Goal: Information Seeking & Learning: Check status

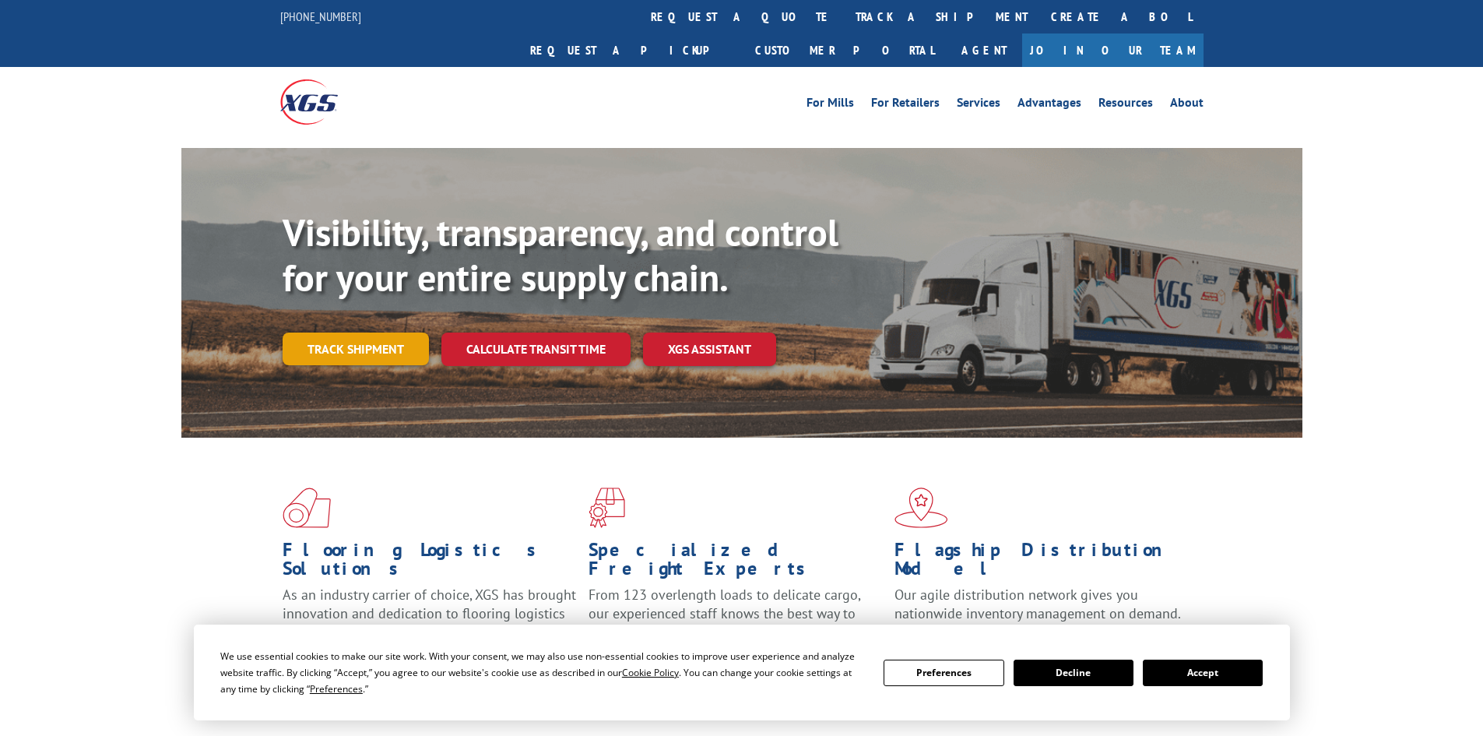
click at [313, 332] on link "Track shipment" at bounding box center [356, 348] width 146 height 33
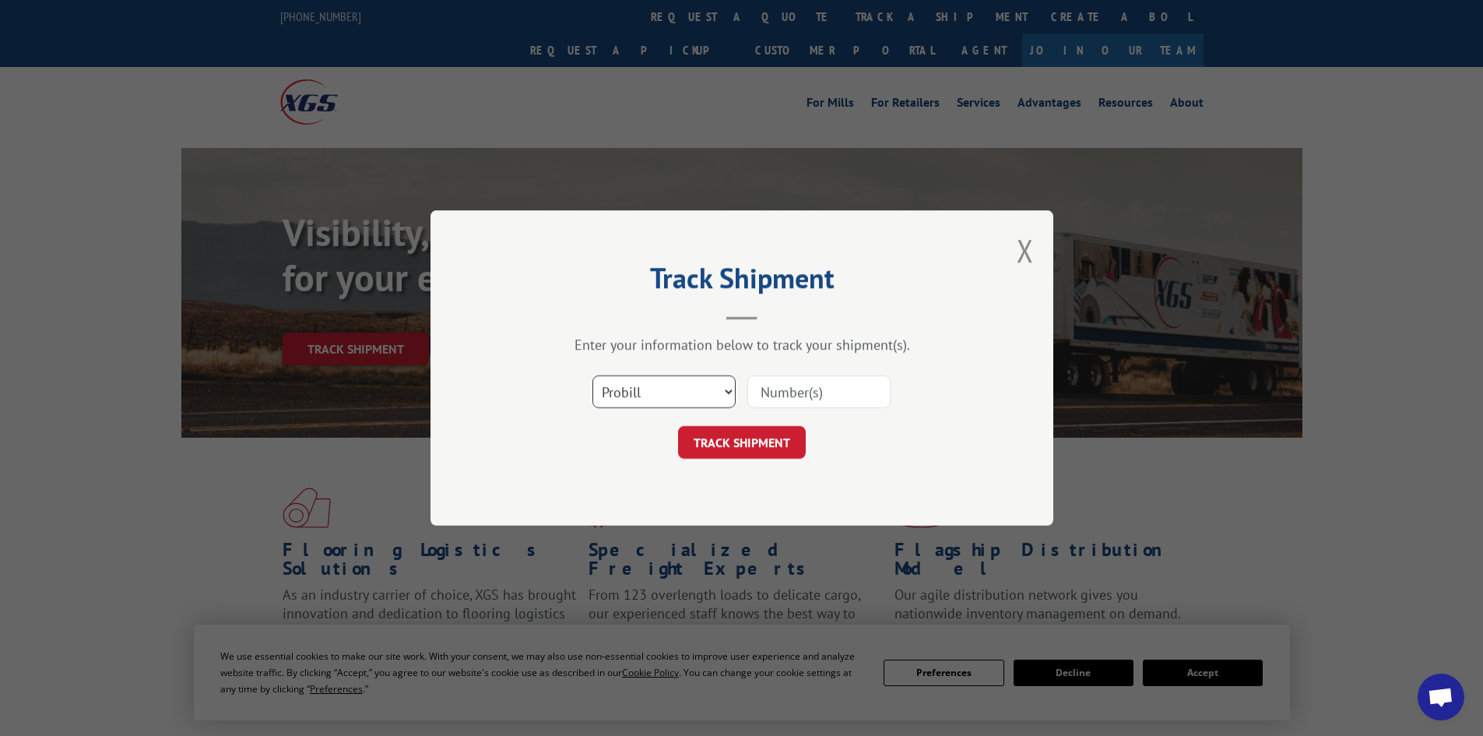
click at [635, 392] on select "Select category... Probill BOL PO" at bounding box center [664, 391] width 143 height 33
select select "bol"
click at [593, 375] on select "Select category... Probill BOL PO" at bounding box center [664, 391] width 143 height 33
click at [790, 382] on input at bounding box center [818, 391] width 143 height 33
type input "6002486"
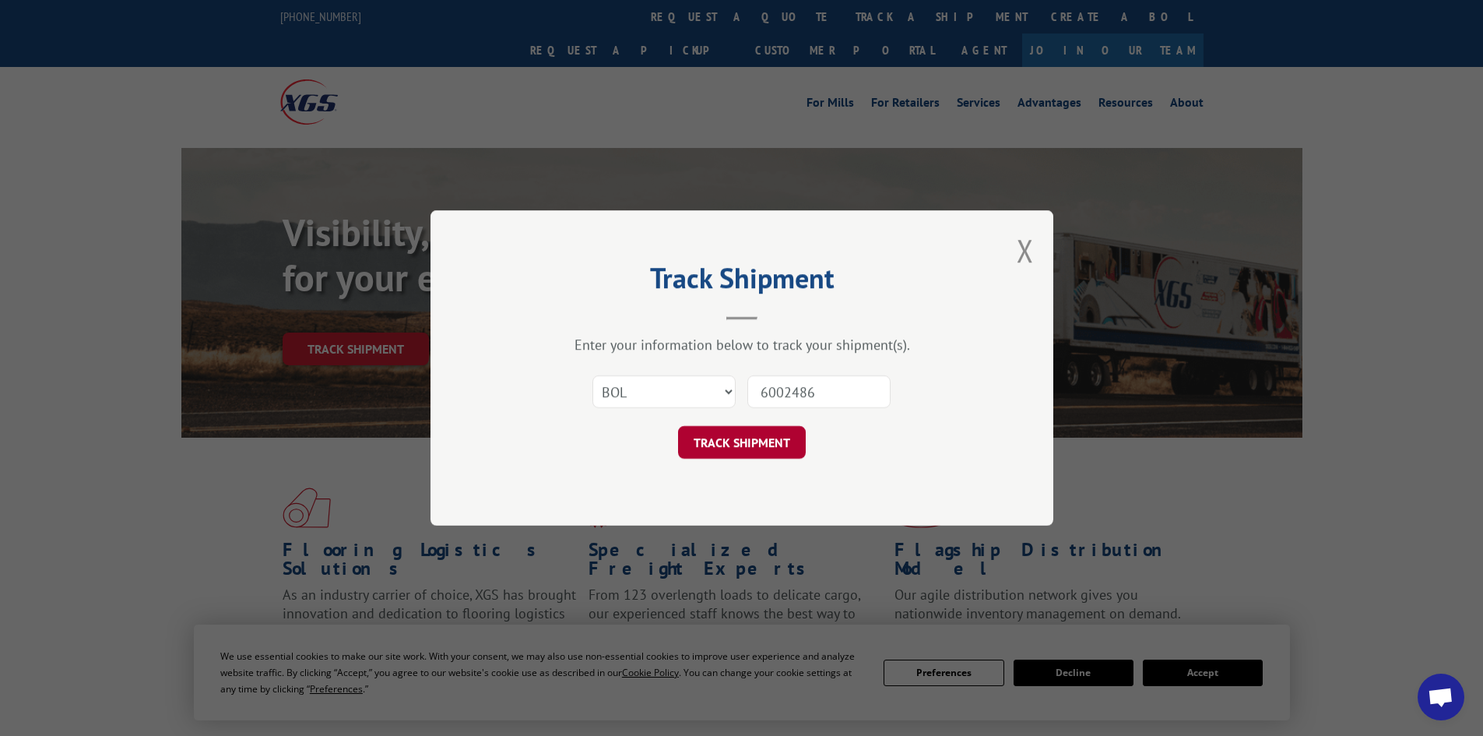
click at [795, 443] on button "TRACK SHIPMENT" at bounding box center [742, 442] width 128 height 33
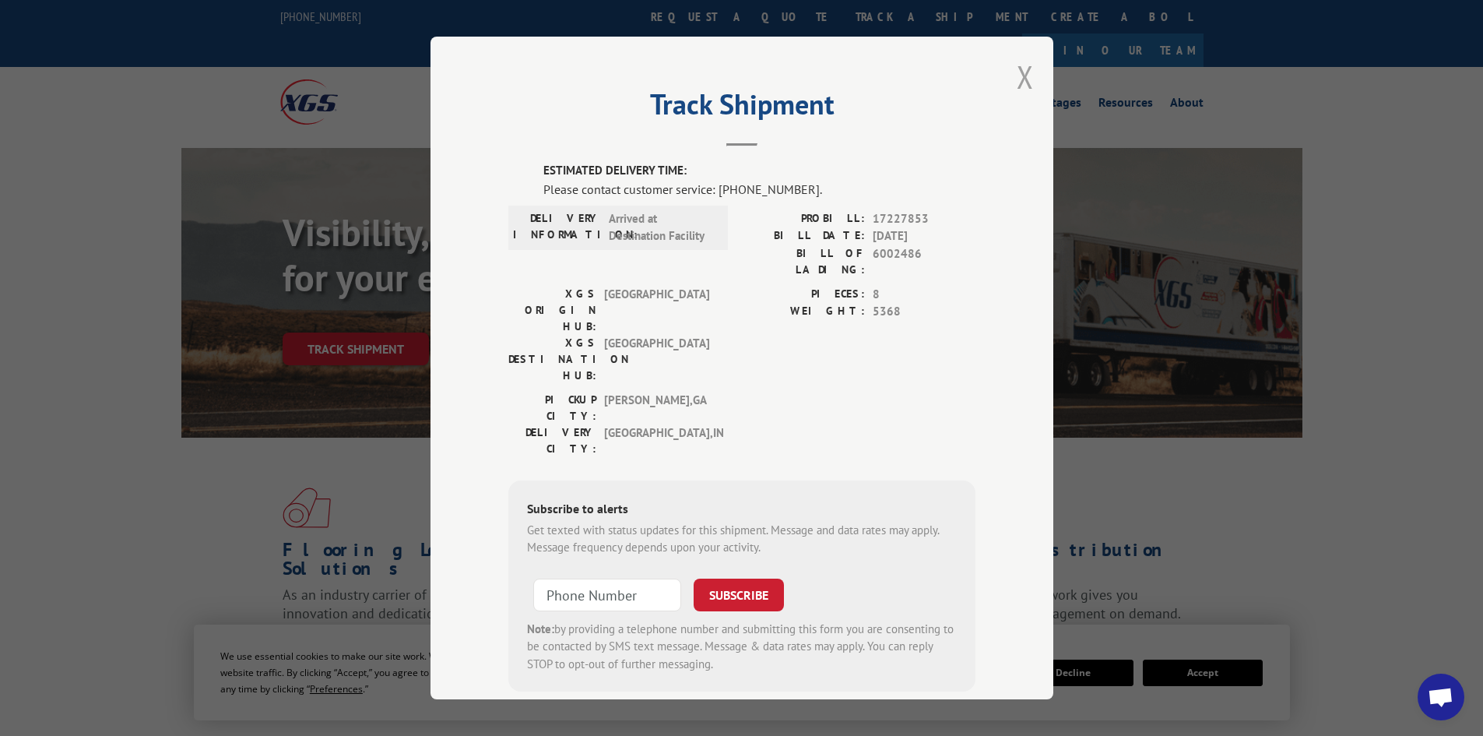
click at [1018, 80] on button "Close modal" at bounding box center [1025, 76] width 17 height 41
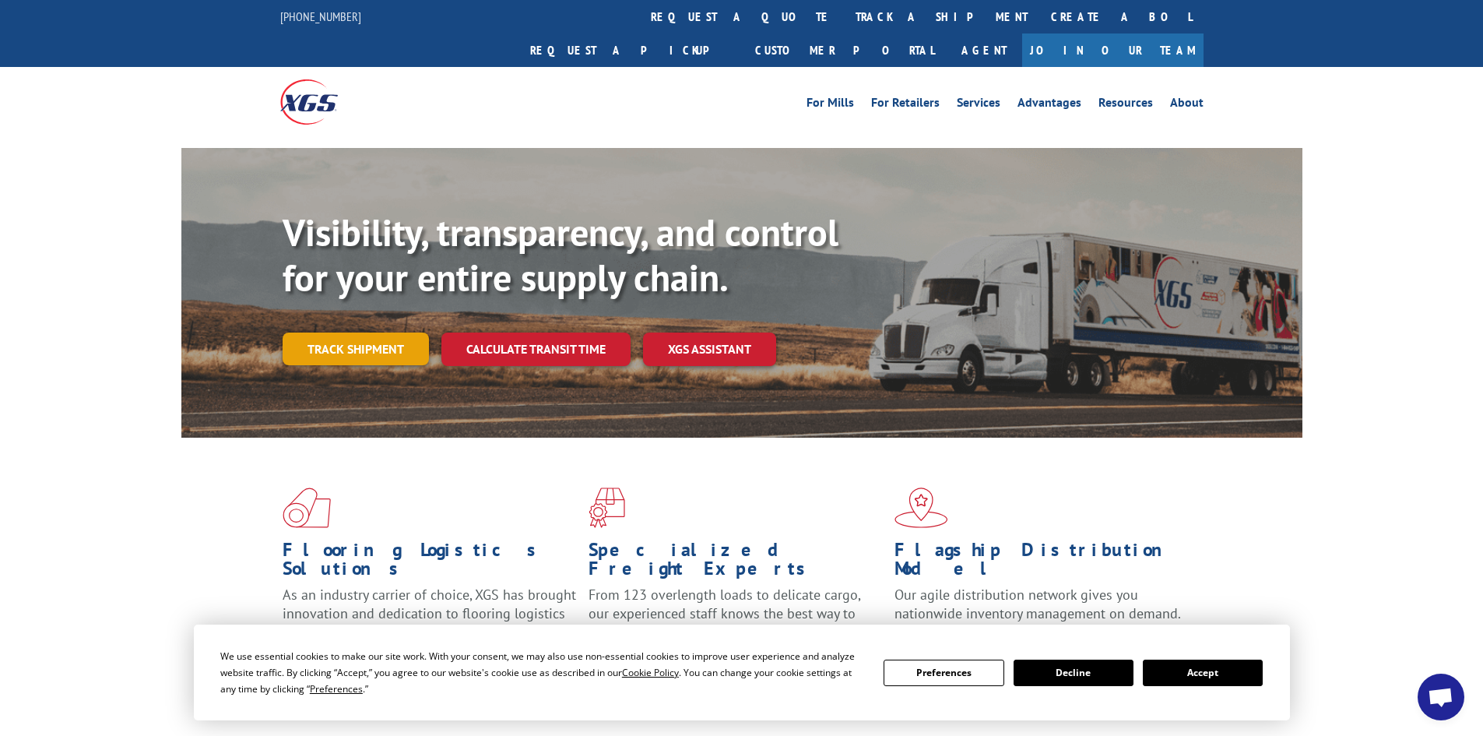
click at [331, 332] on link "Track shipment" at bounding box center [356, 348] width 146 height 33
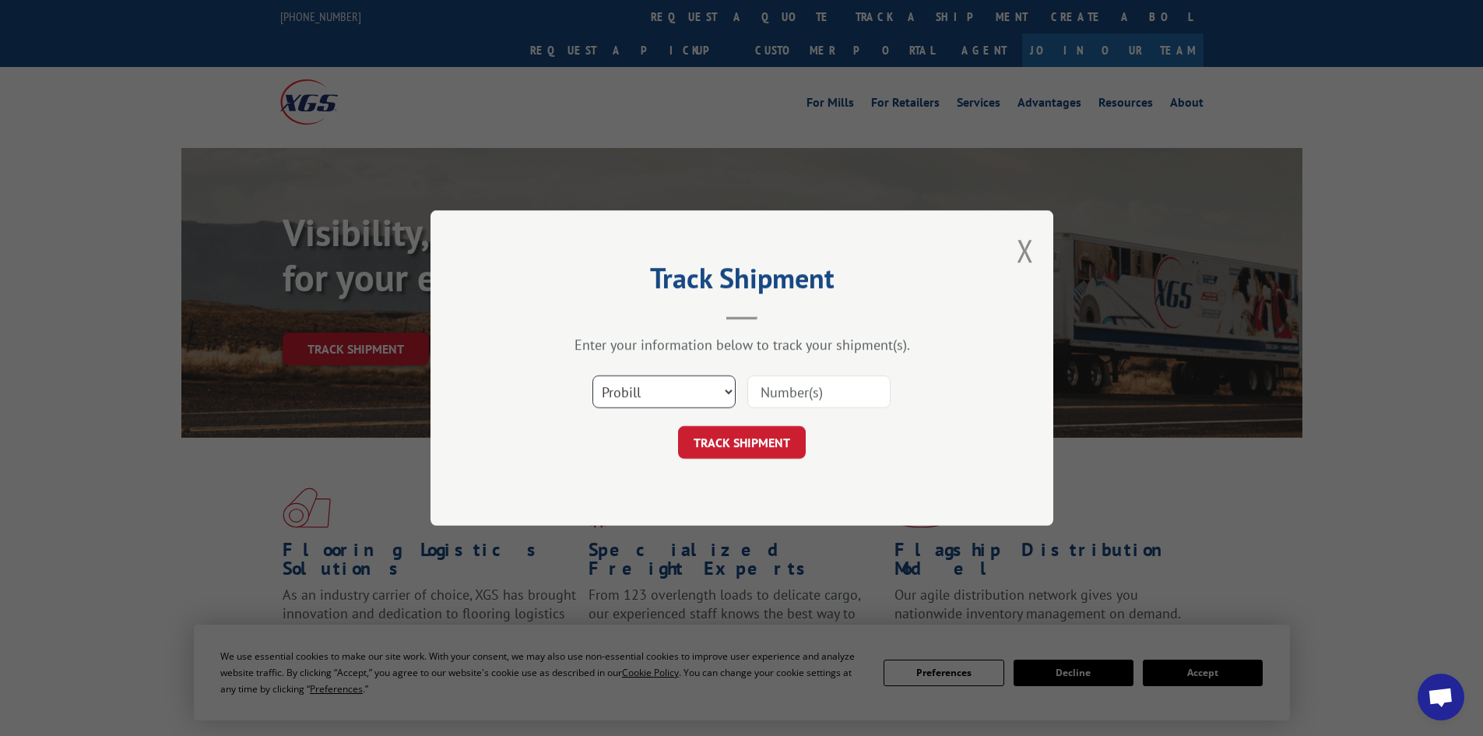
click at [603, 387] on select "Select category... Probill BOL PO" at bounding box center [664, 391] width 143 height 33
select select "bol"
click at [593, 375] on select "Select category... Probill BOL PO" at bounding box center [664, 391] width 143 height 33
click at [800, 399] on input at bounding box center [818, 391] width 143 height 33
type input "6002486"
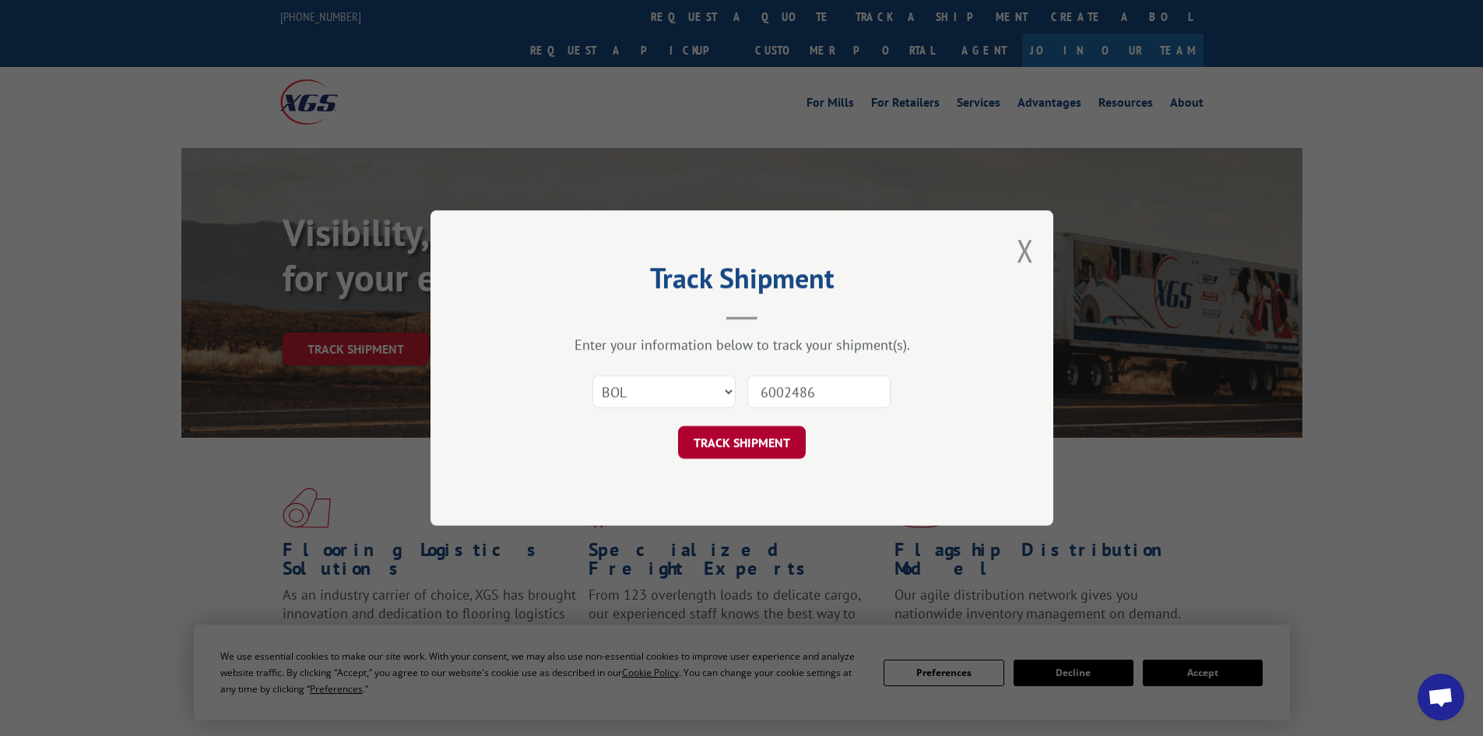
click at [794, 440] on button "TRACK SHIPMENT" at bounding box center [742, 442] width 128 height 33
